Goal: Check status: Check status

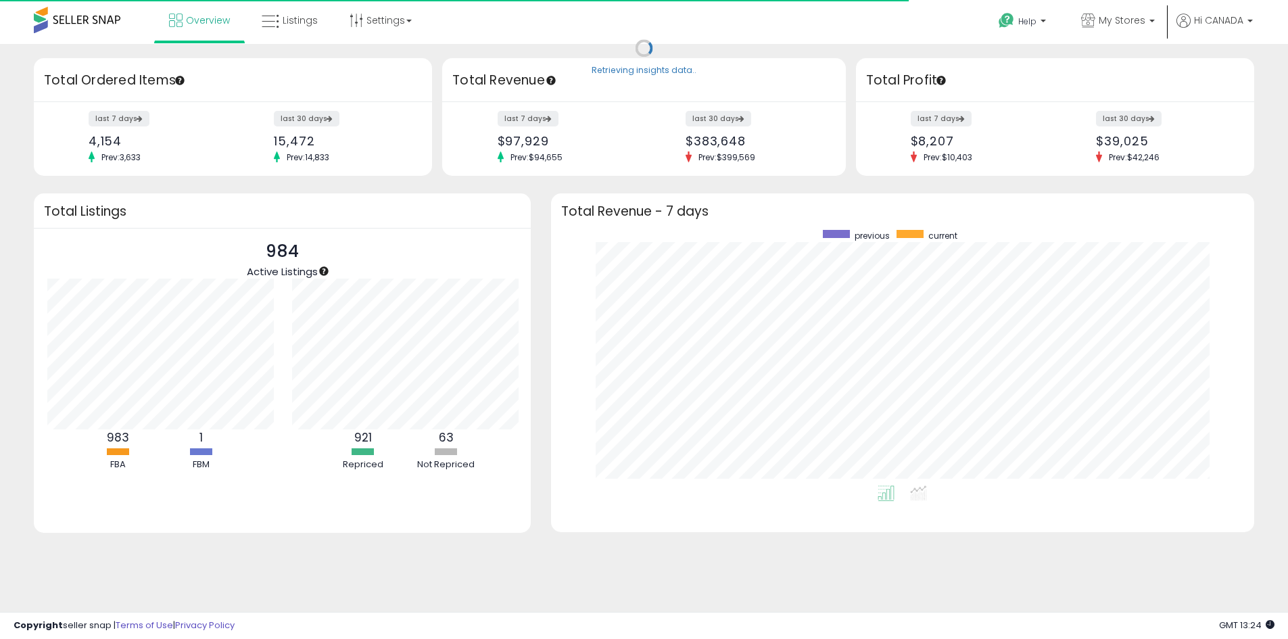
scroll to position [676047, 675626]
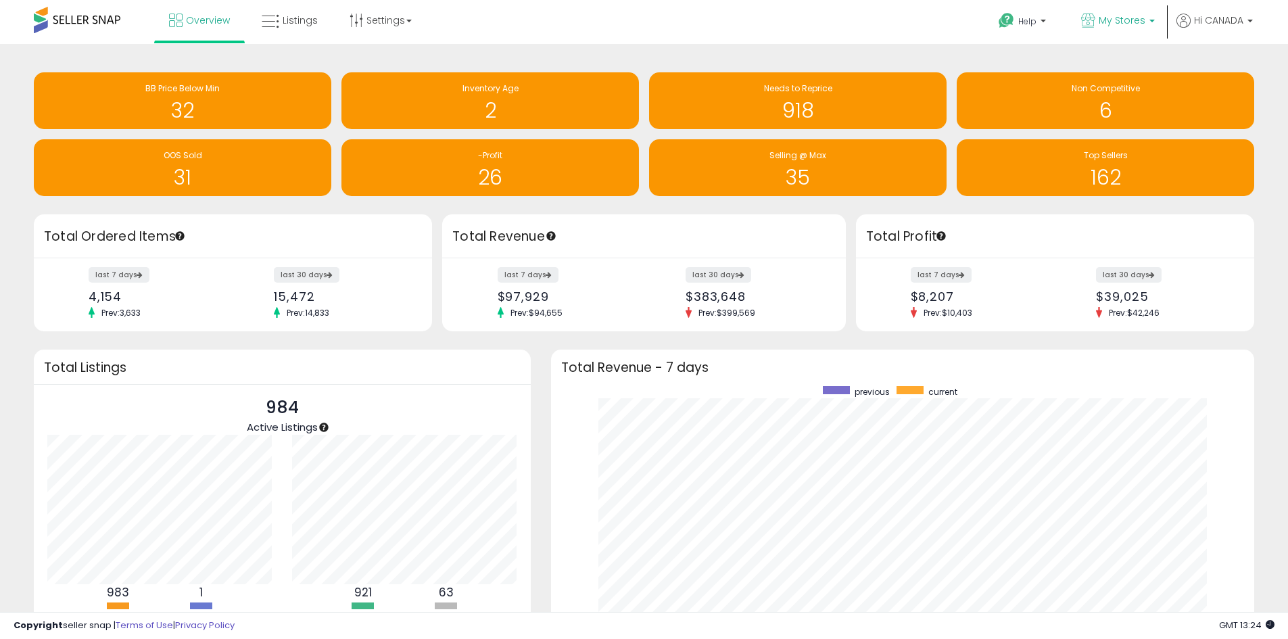
click at [1123, 14] on span "My Stores" at bounding box center [1122, 21] width 47 height 14
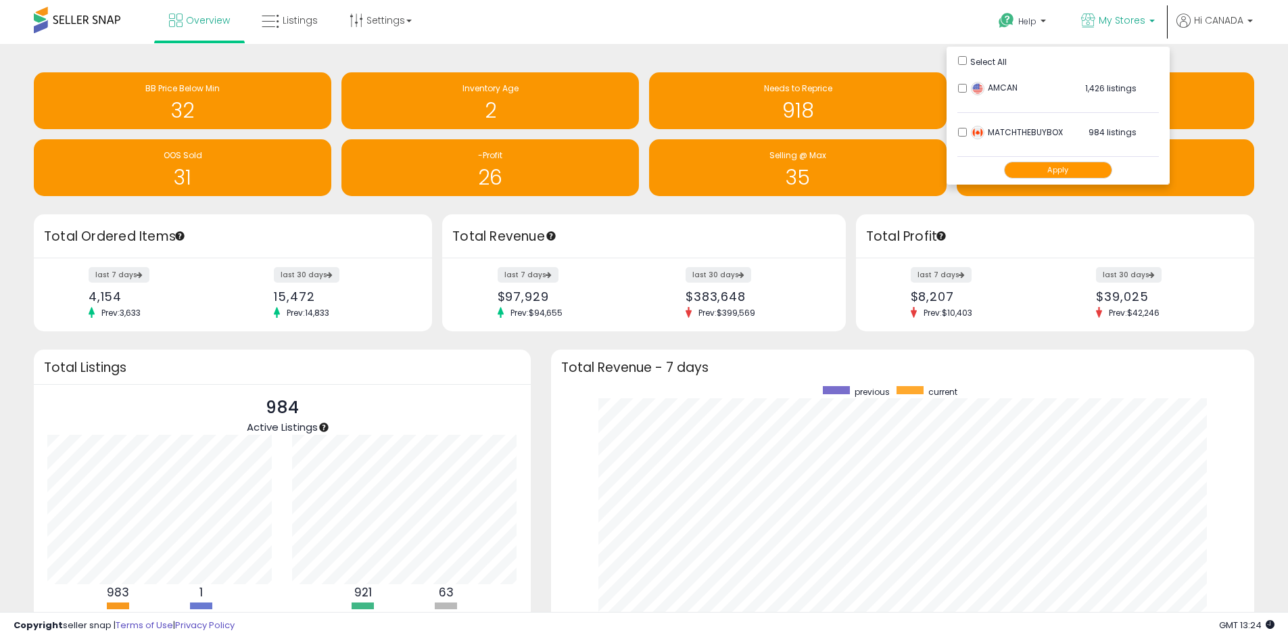
click at [1064, 173] on button "Apply" at bounding box center [1058, 170] width 108 height 17
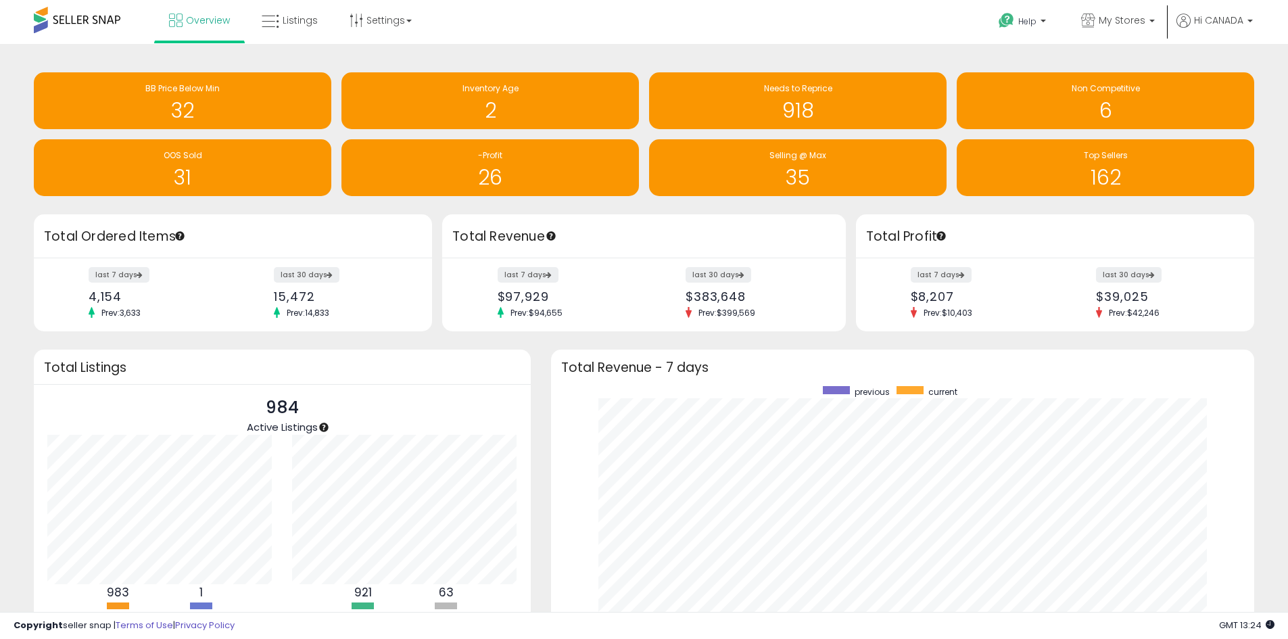
click at [933, 53] on div "Retrieving insights data.. BB Price Below Min 32 Inventory Age 2 Needs to Repri…" at bounding box center [644, 400] width 1288 height 713
click at [1138, 16] on span "My Stores" at bounding box center [1122, 21] width 47 height 14
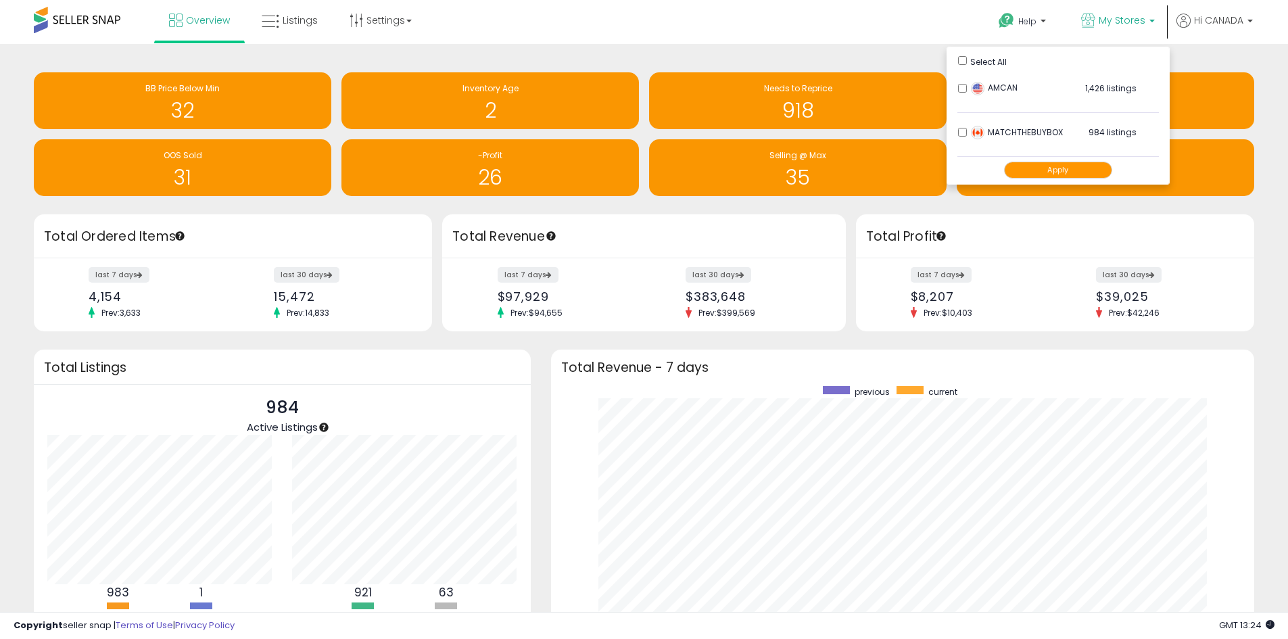
click at [903, 19] on div "Help Contact Support Search Knowledge Hub Request a Feature My Stores" at bounding box center [1055, 28] width 426 height 57
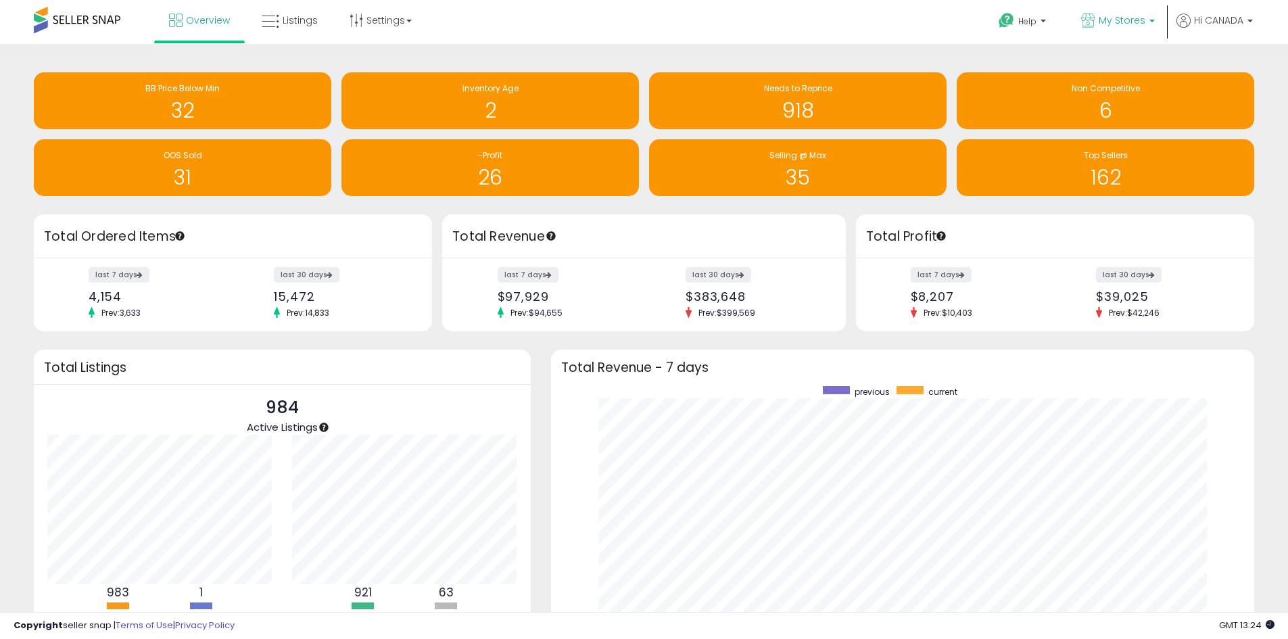
click at [1128, 12] on link "My Stores" at bounding box center [1118, 22] width 94 height 44
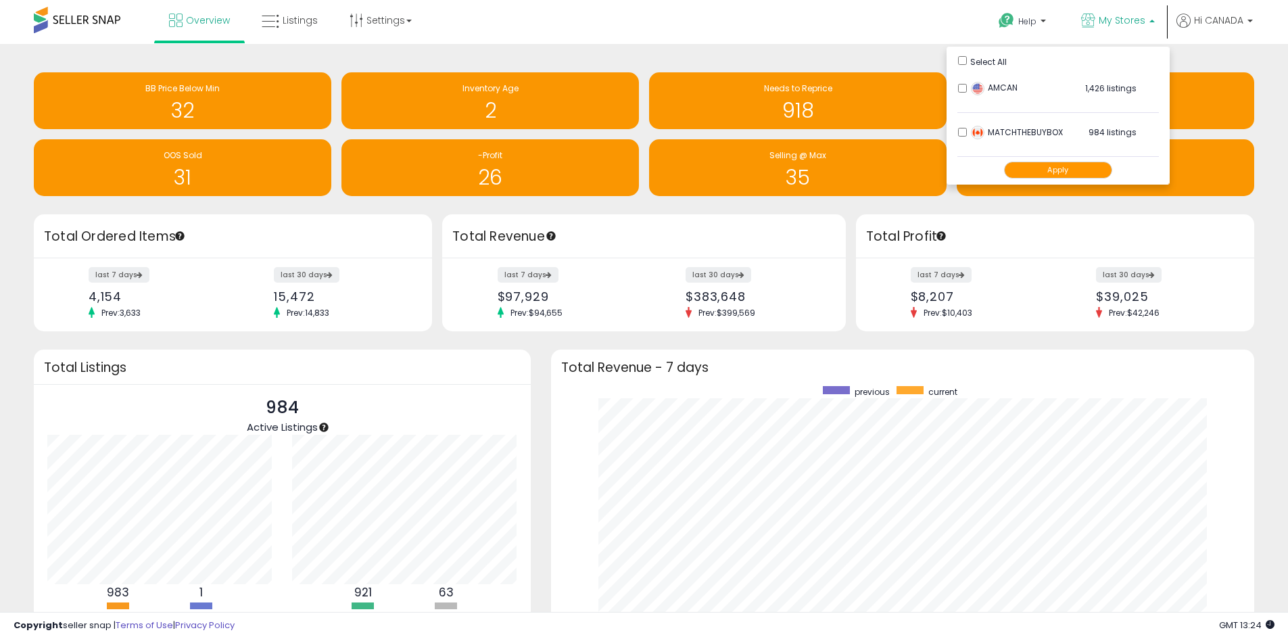
click at [1069, 174] on button "Apply" at bounding box center [1058, 170] width 108 height 17
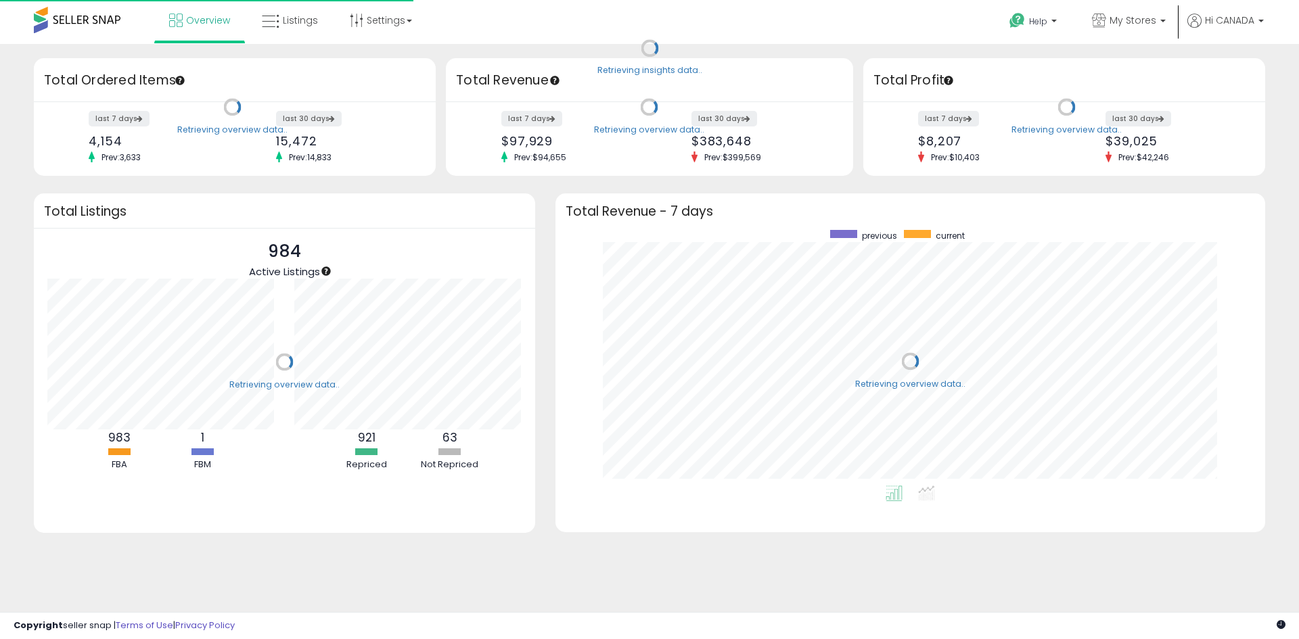
click at [897, 37] on div "Help Contact Support Search Knowledge Hub Request a Feature My Stores" at bounding box center [1063, 28] width 429 height 57
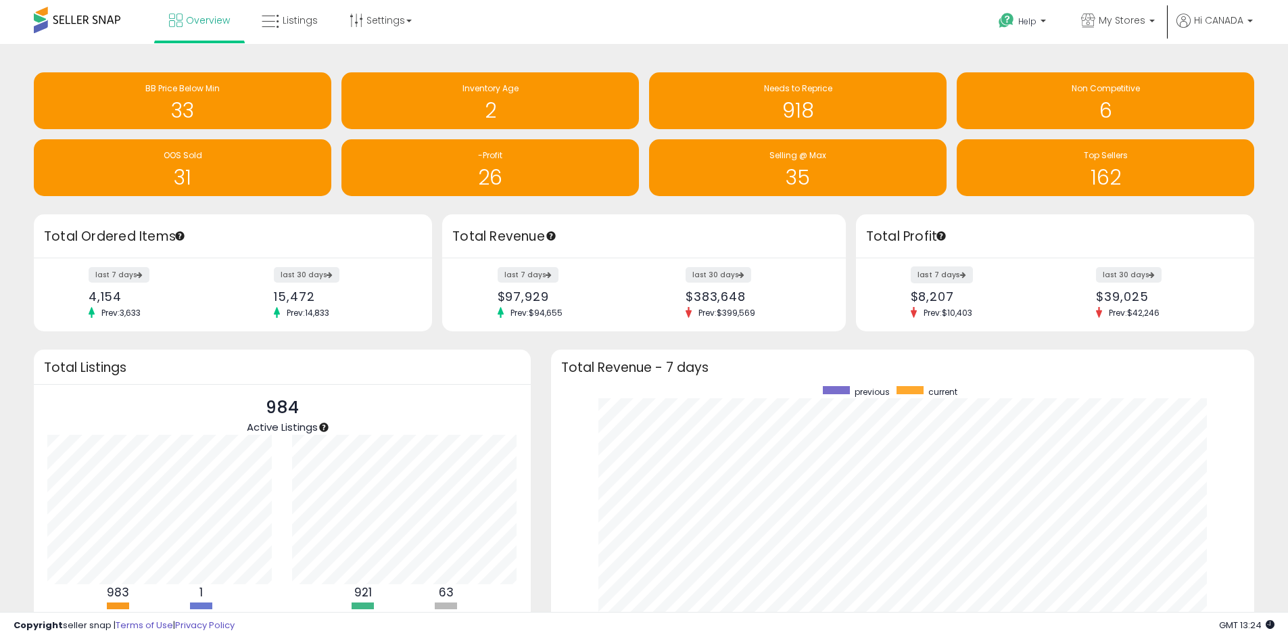
click at [945, 273] on label "last 7 days" at bounding box center [942, 274] width 62 height 17
click at [1129, 13] on link "My Stores" at bounding box center [1118, 22] width 94 height 44
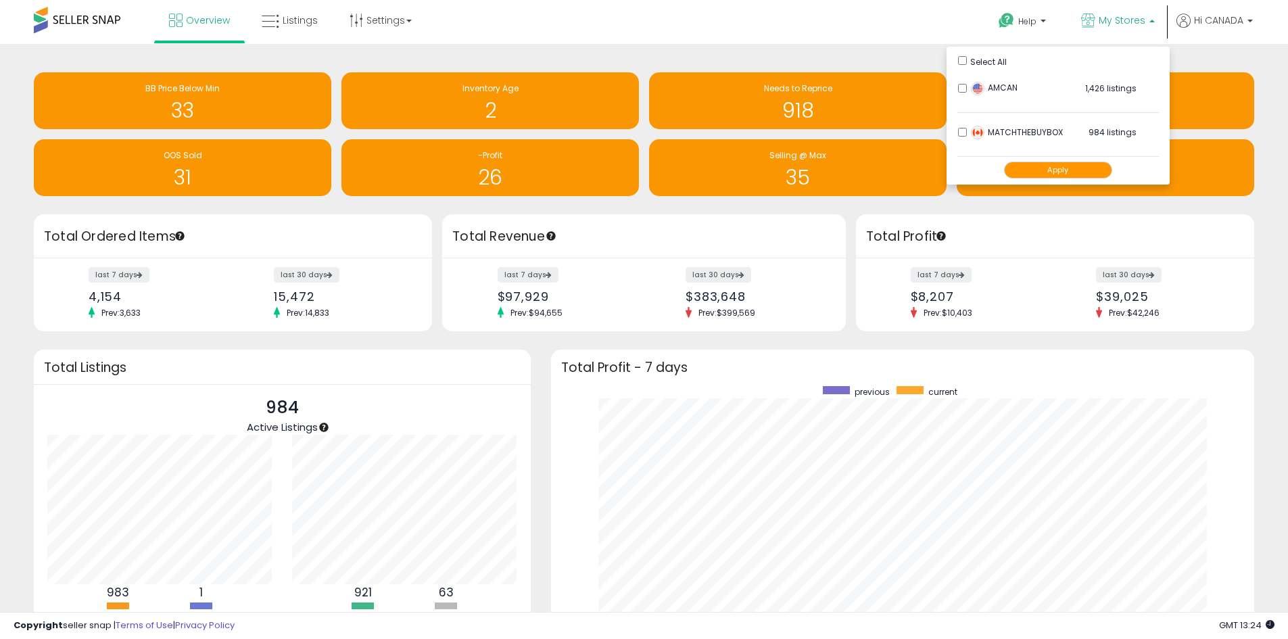
click at [774, 54] on div "Retrieving insights data.. BB Price Below Min 33 Inventory Age 2 Needs to Repri…" at bounding box center [644, 400] width 1288 height 713
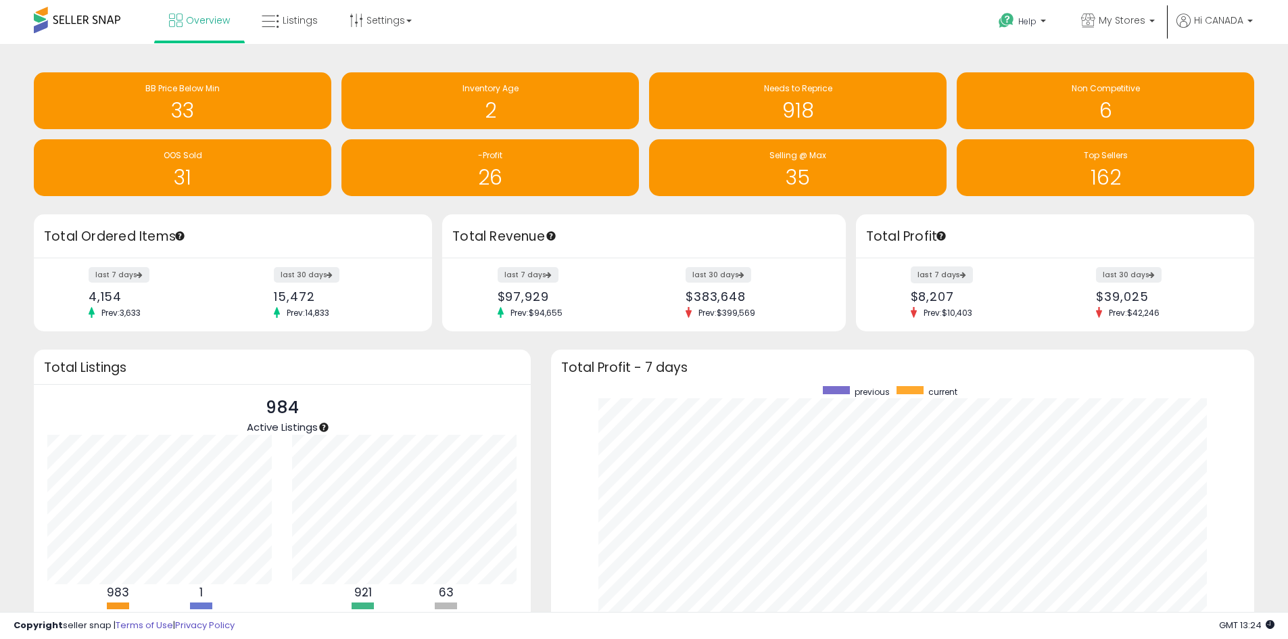
drag, startPoint x: 952, startPoint y: 271, endPoint x: 944, endPoint y: 257, distance: 15.8
click at [952, 269] on label "last 7 days" at bounding box center [942, 274] width 62 height 17
click at [935, 273] on label "last 7 days" at bounding box center [942, 274] width 62 height 17
click at [511, 279] on label "last 7 days" at bounding box center [529, 274] width 62 height 17
click at [1113, 21] on span "My Stores" at bounding box center [1122, 21] width 47 height 14
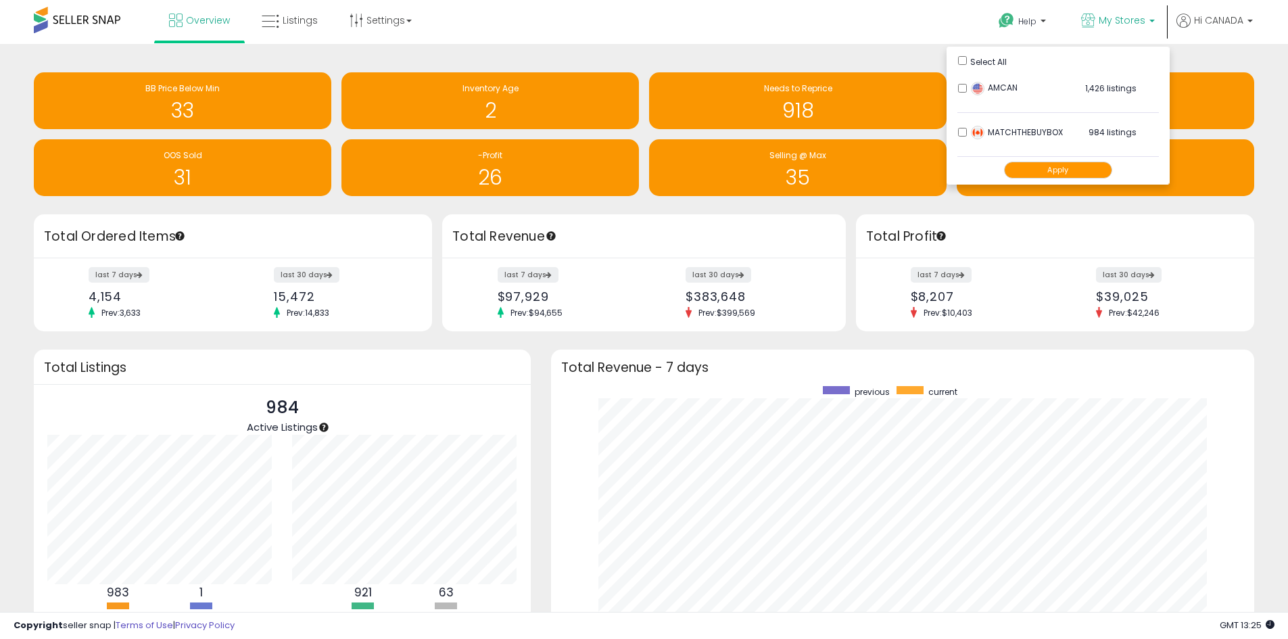
click at [1066, 177] on button "Apply" at bounding box center [1058, 170] width 108 height 17
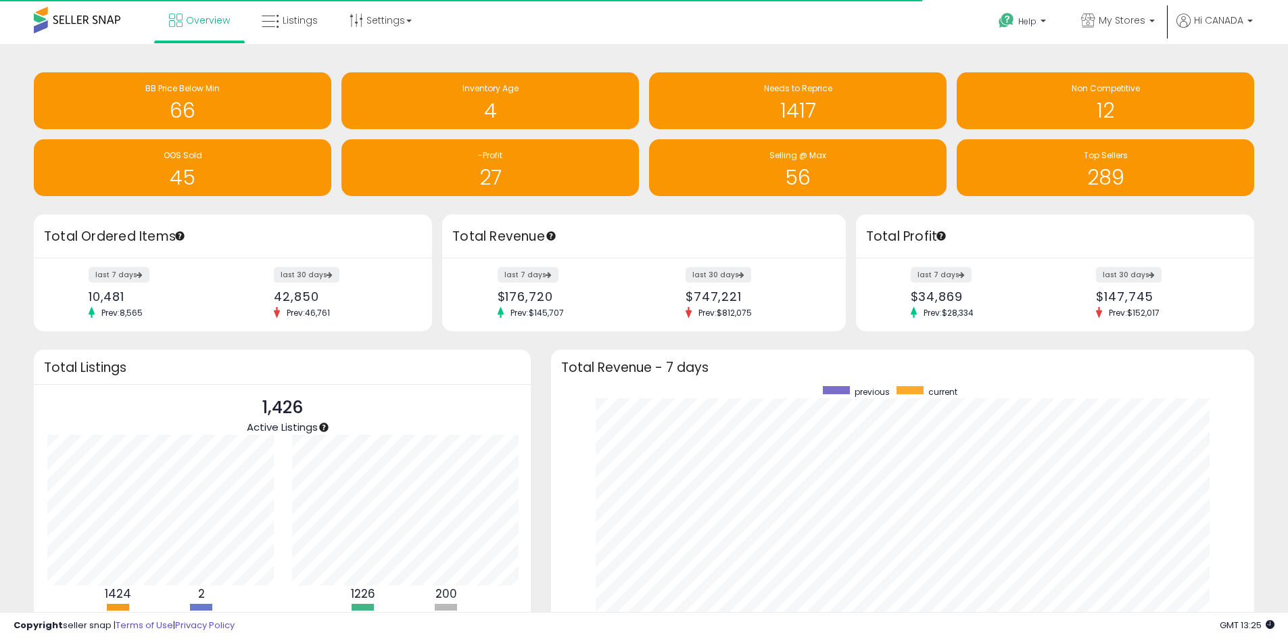
scroll to position [676047, 675626]
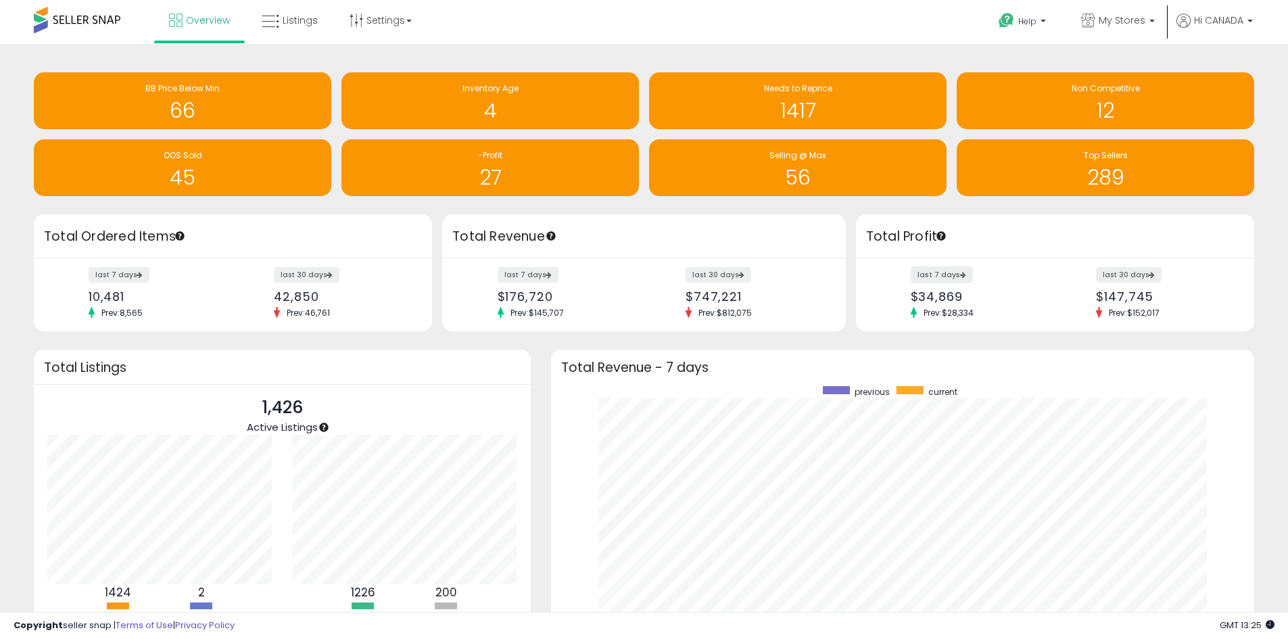
drag, startPoint x: 951, startPoint y: 277, endPoint x: 966, endPoint y: 271, distance: 16.3
click at [951, 277] on label "last 7 days" at bounding box center [942, 274] width 62 height 17
click at [530, 272] on label "last 7 days" at bounding box center [529, 274] width 62 height 17
click at [518, 15] on div "Overview Listings Settings" at bounding box center [416, 28] width 852 height 57
